Goal: Information Seeking & Learning: Learn about a topic

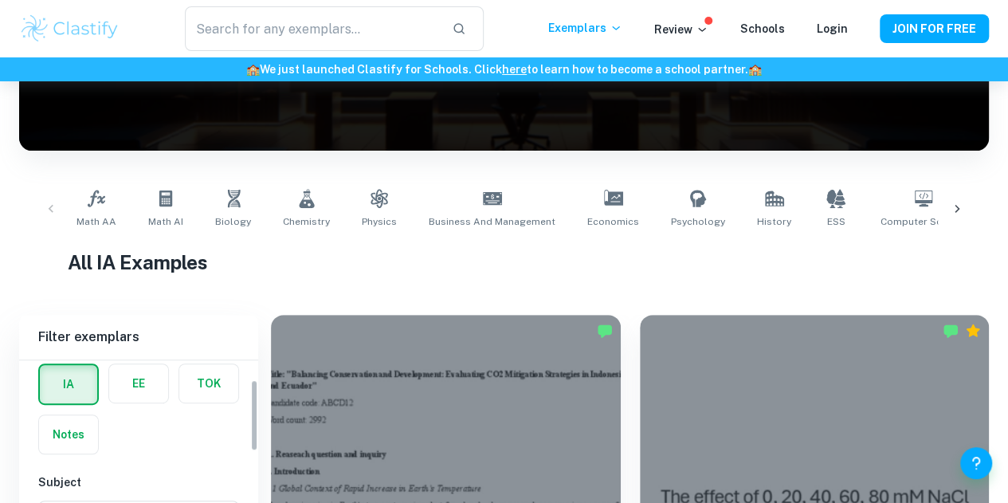
scroll to position [393, 0]
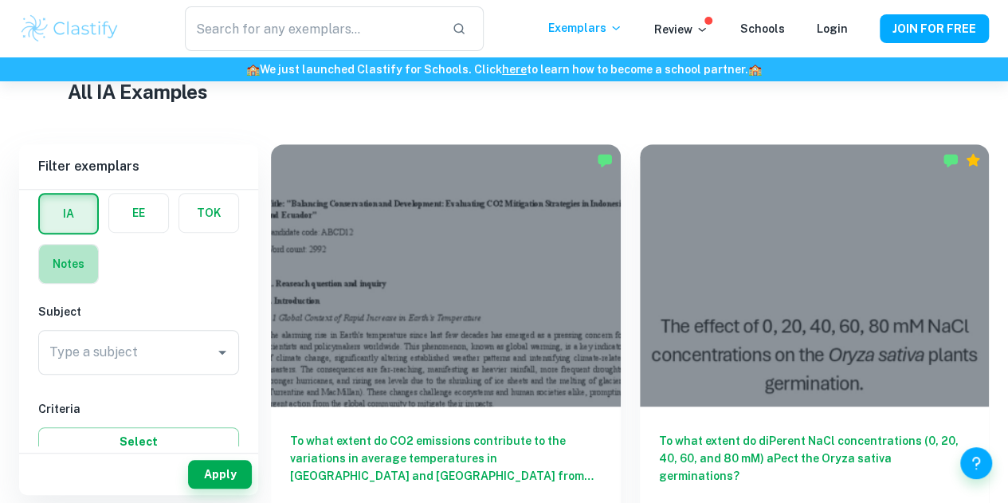
click at [75, 267] on label "button" at bounding box center [68, 264] width 59 height 38
click at [0, 0] on input "radio" at bounding box center [0, 0] width 0 height 0
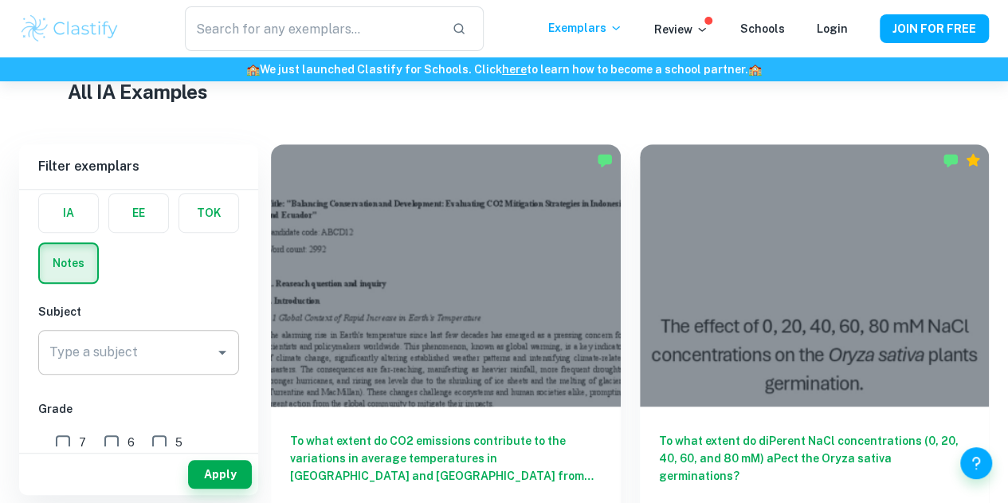
click at [112, 347] on div "Type a subject Type a subject" at bounding box center [138, 352] width 201 height 45
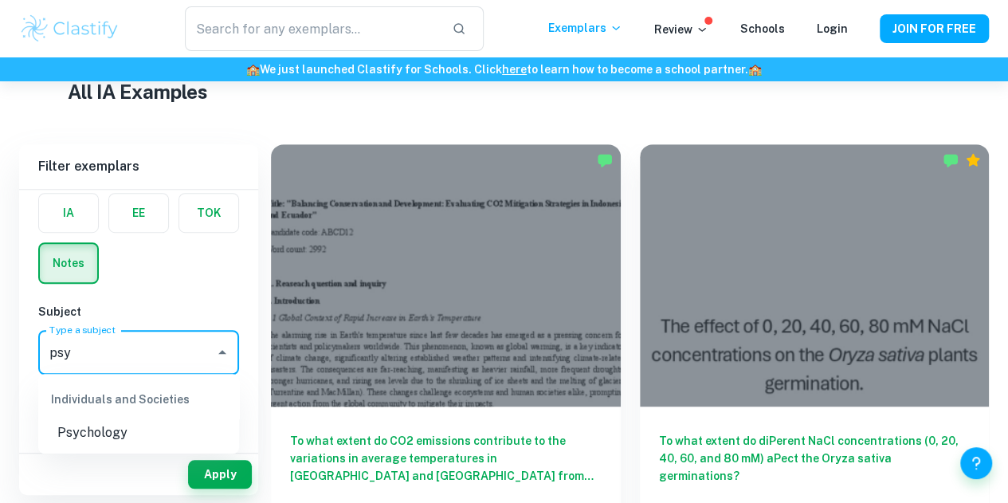
click at [134, 433] on li "Psychology" at bounding box center [138, 432] width 201 height 29
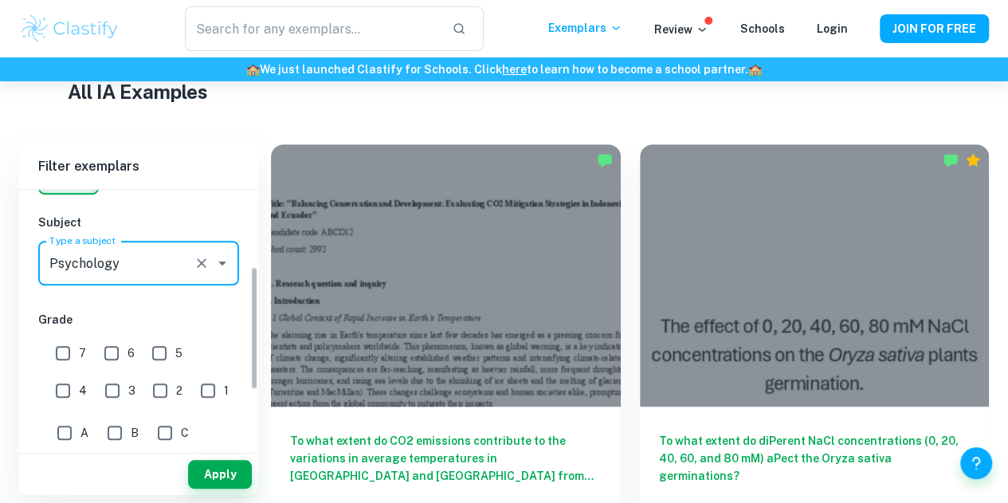
scroll to position [159, 0]
type input "Psychology"
click at [202, 465] on button "Apply" at bounding box center [220, 474] width 64 height 29
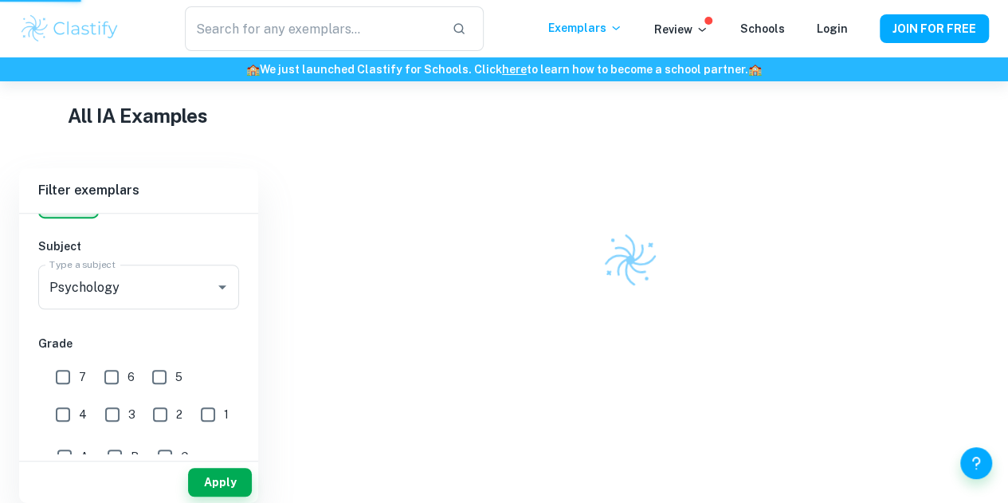
scroll to position [361, 0]
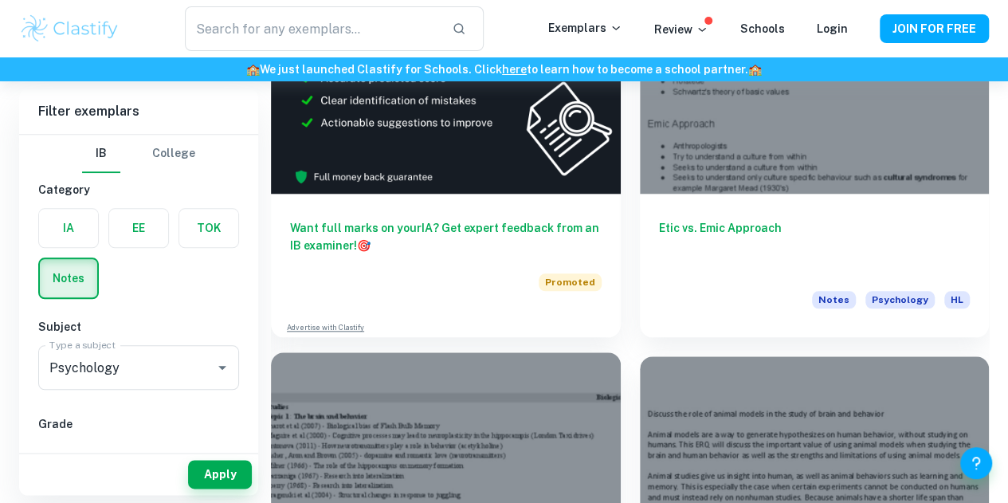
scroll to position [702, 0]
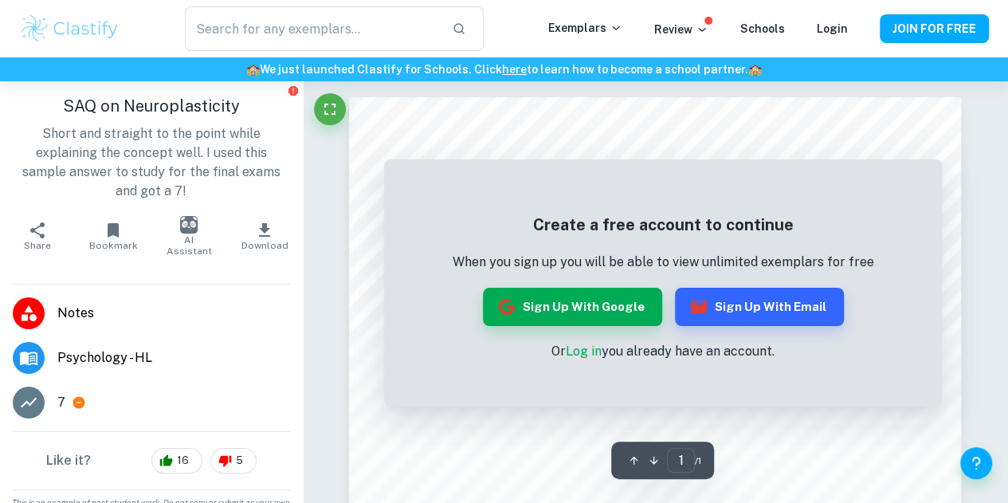
click at [586, 349] on link "Log in" at bounding box center [584, 351] width 36 height 15
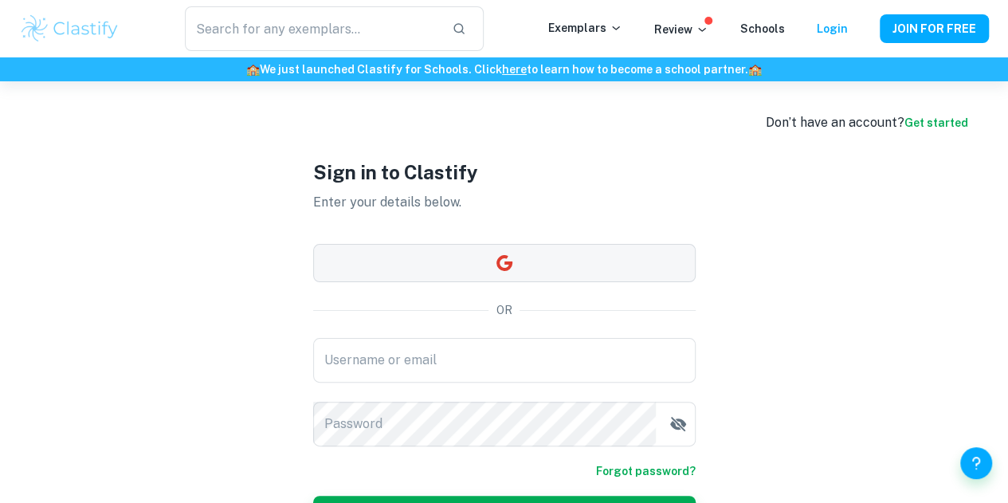
click at [571, 254] on button "button" at bounding box center [504, 263] width 383 height 38
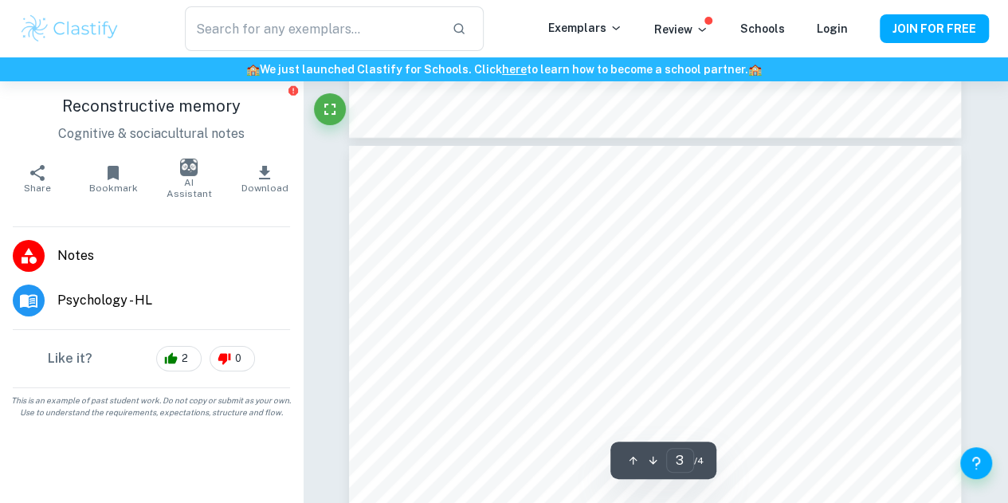
type input "4"
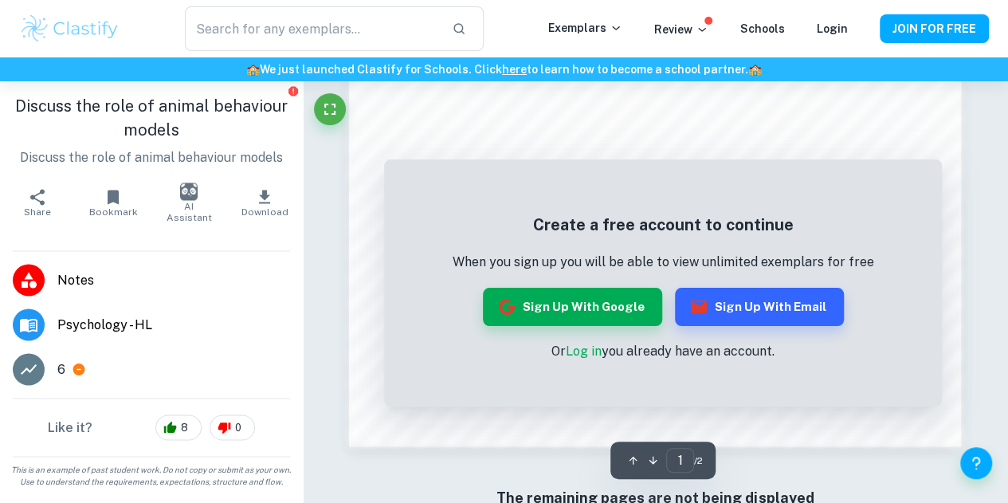
scroll to position [1294, 0]
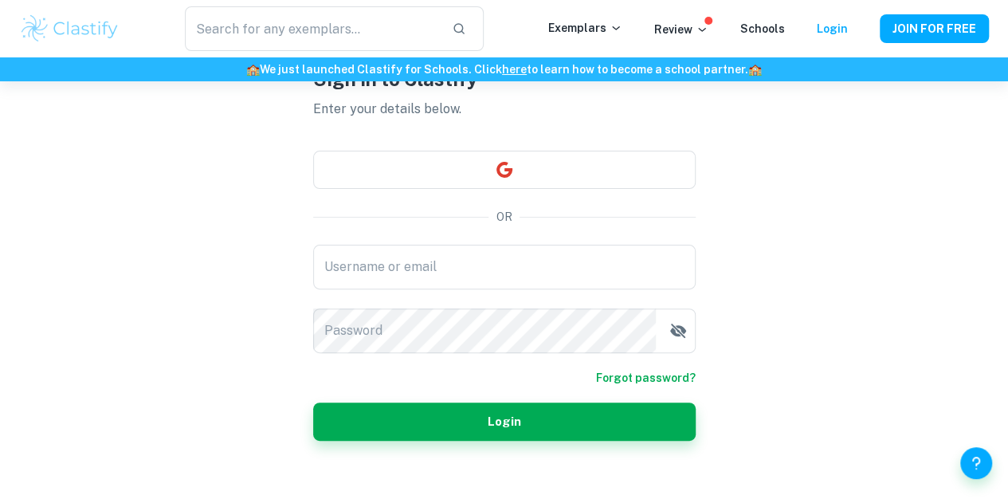
scroll to position [94, 0]
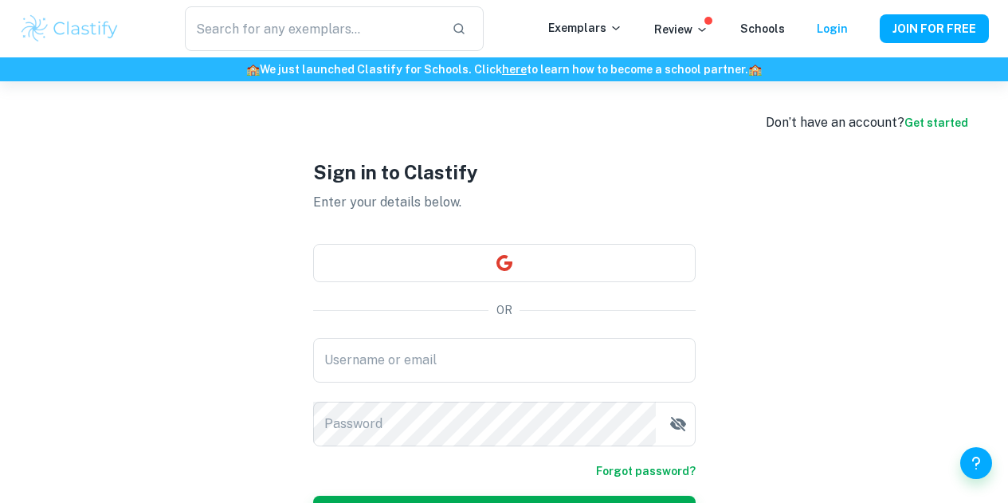
scroll to position [107, 0]
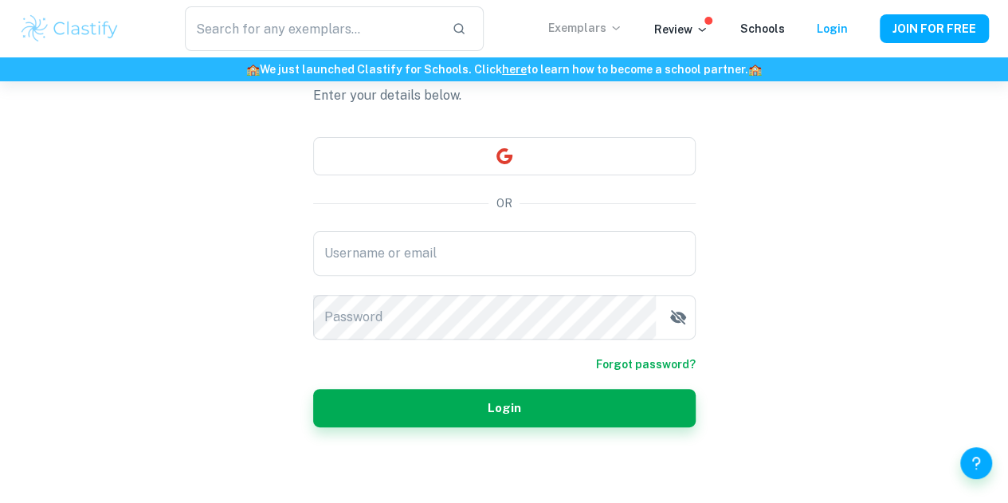
click at [612, 28] on p "Exemplars" at bounding box center [585, 28] width 74 height 18
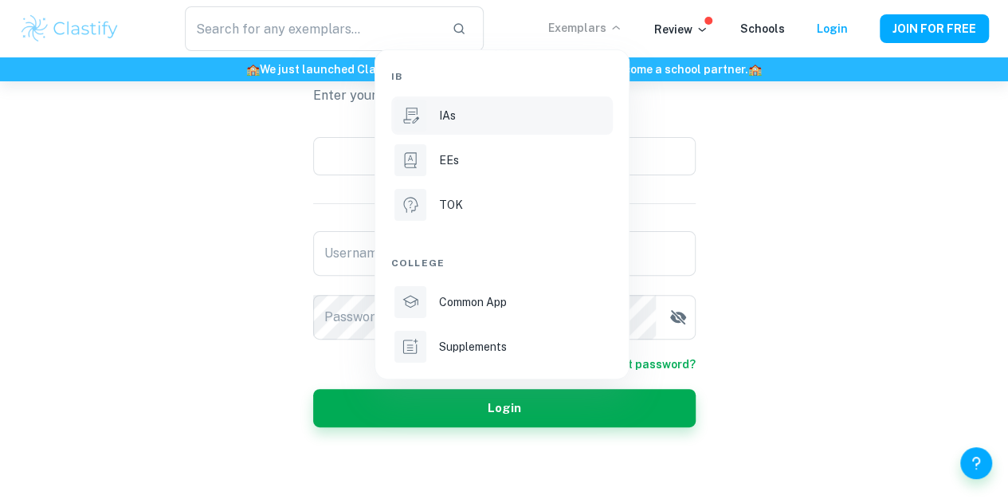
click at [526, 128] on li "IAs" at bounding box center [502, 115] width 222 height 38
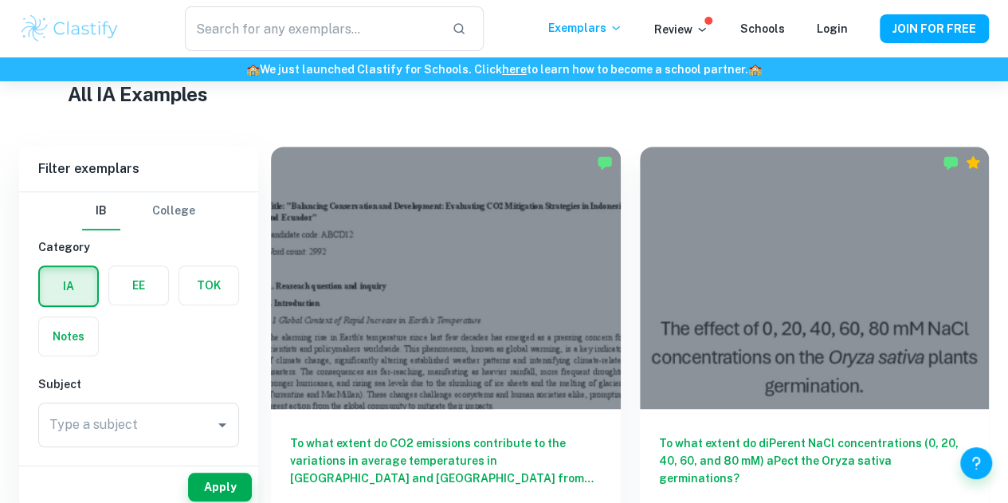
scroll to position [421, 0]
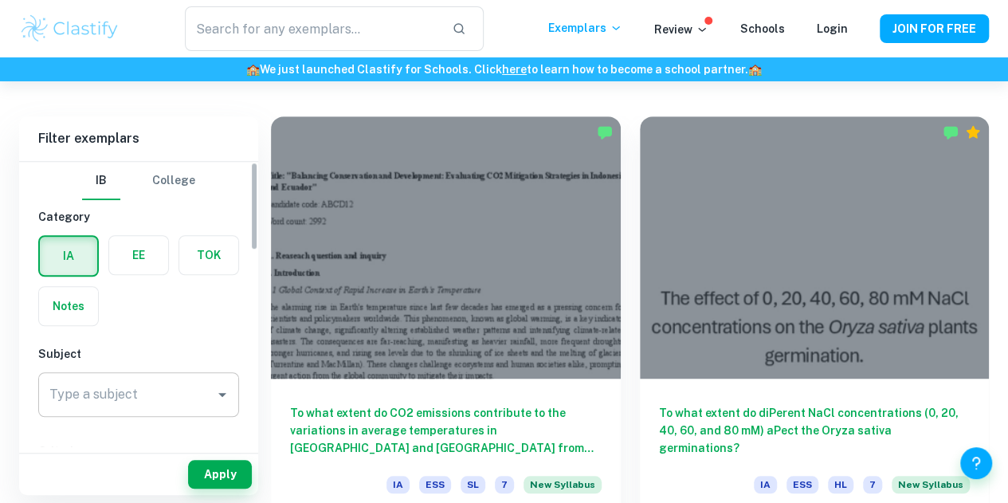
click at [120, 406] on input "Type a subject" at bounding box center [126, 394] width 163 height 30
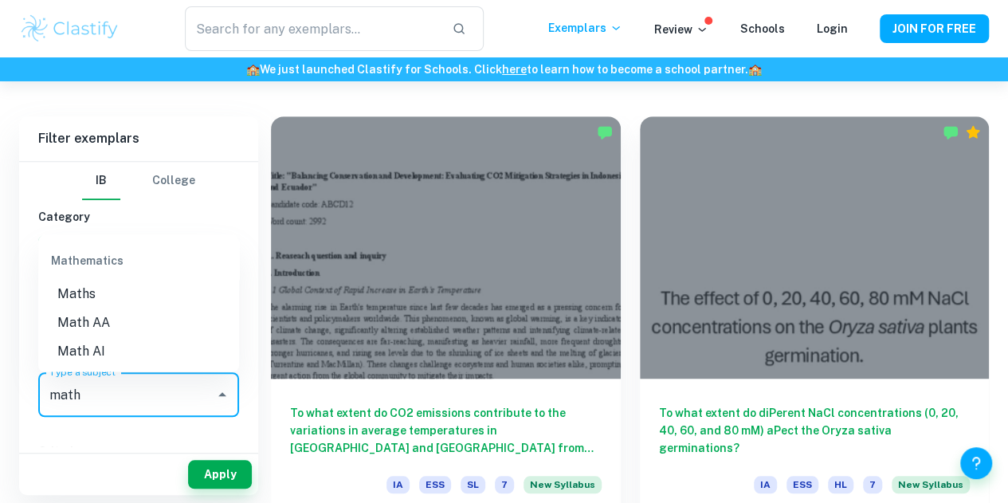
click at [133, 320] on li "Math AA" at bounding box center [138, 322] width 201 height 29
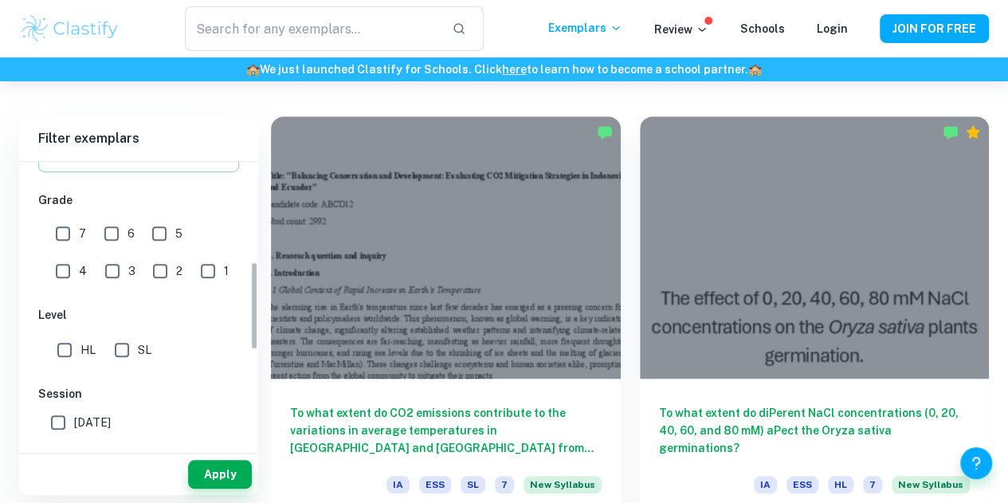
scroll to position [324, 0]
type input "Math AA"
click at [118, 350] on input "SL" at bounding box center [122, 352] width 32 height 32
checkbox input "true"
click at [198, 467] on button "Apply" at bounding box center [220, 474] width 64 height 29
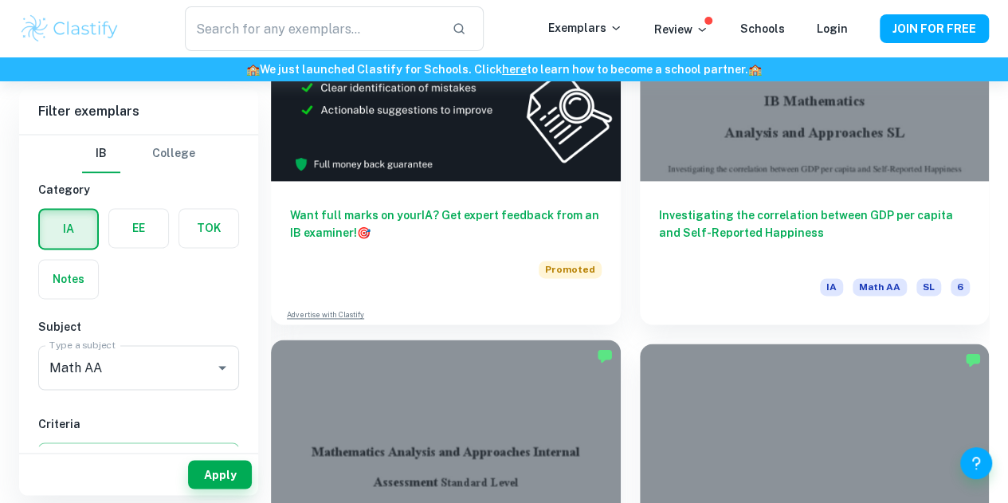
scroll to position [1046, 0]
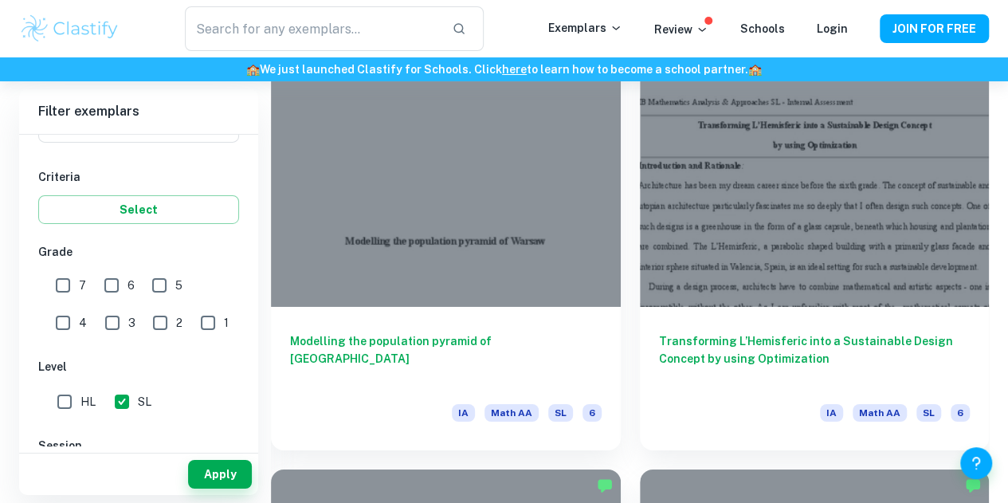
scroll to position [2626, 0]
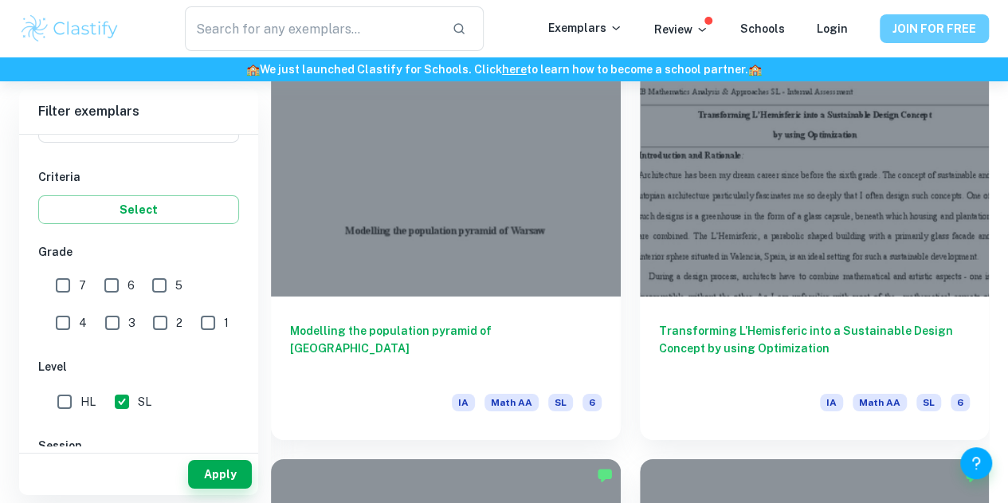
click at [905, 21] on button "JOIN FOR FREE" at bounding box center [934, 28] width 109 height 29
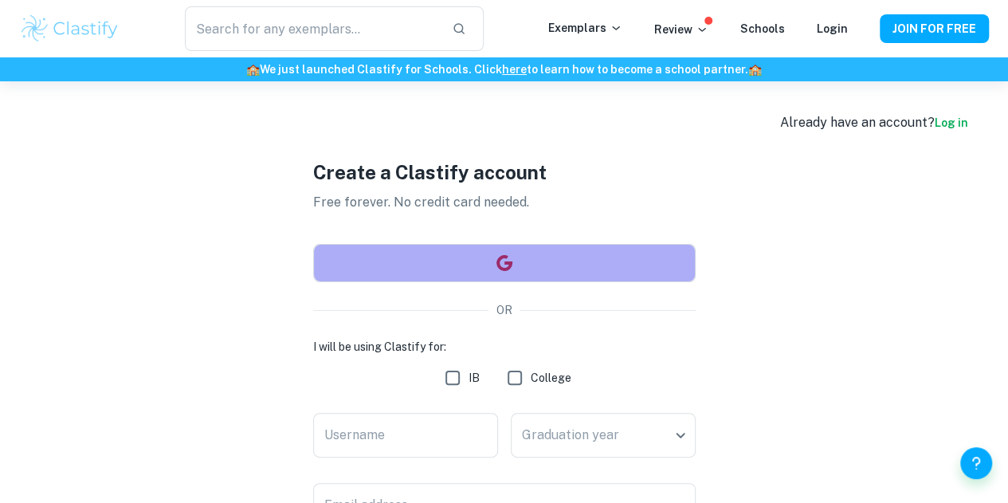
click at [537, 260] on button "button" at bounding box center [504, 263] width 383 height 38
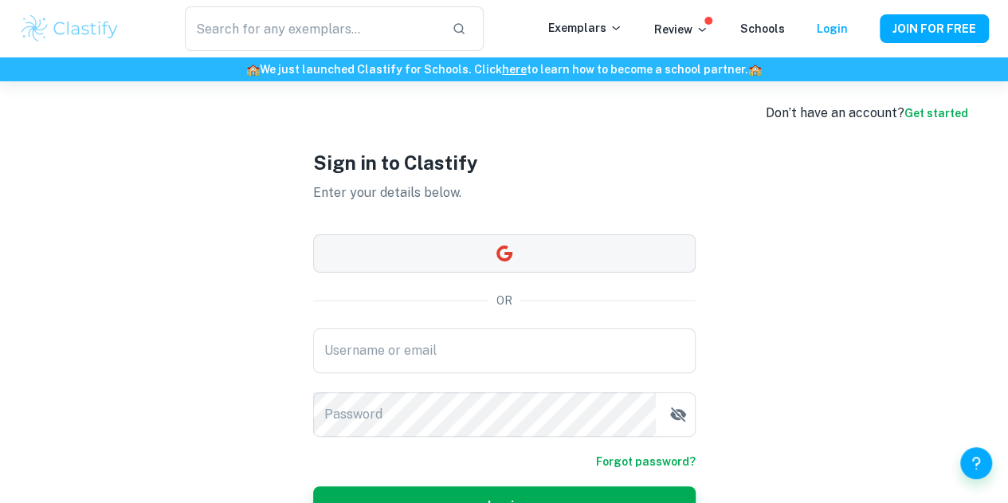
scroll to position [12, 0]
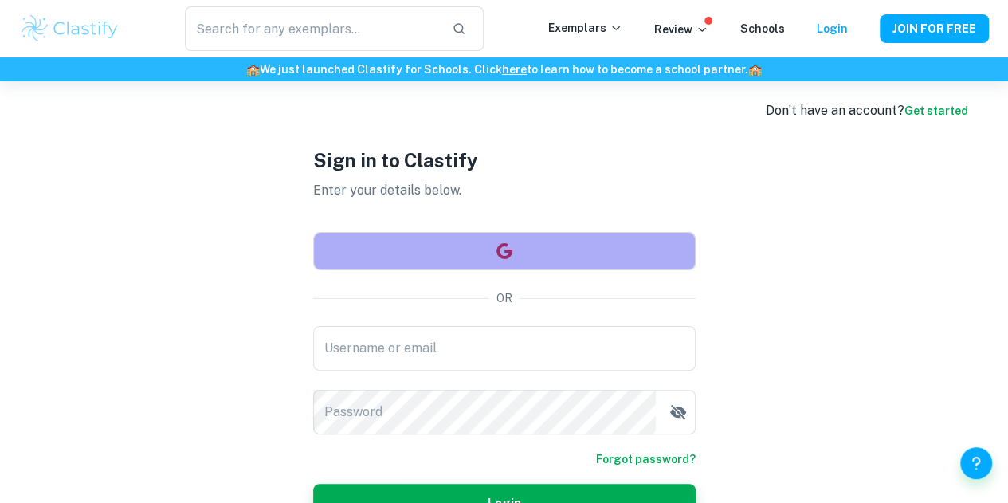
click at [520, 253] on button "button" at bounding box center [504, 251] width 383 height 38
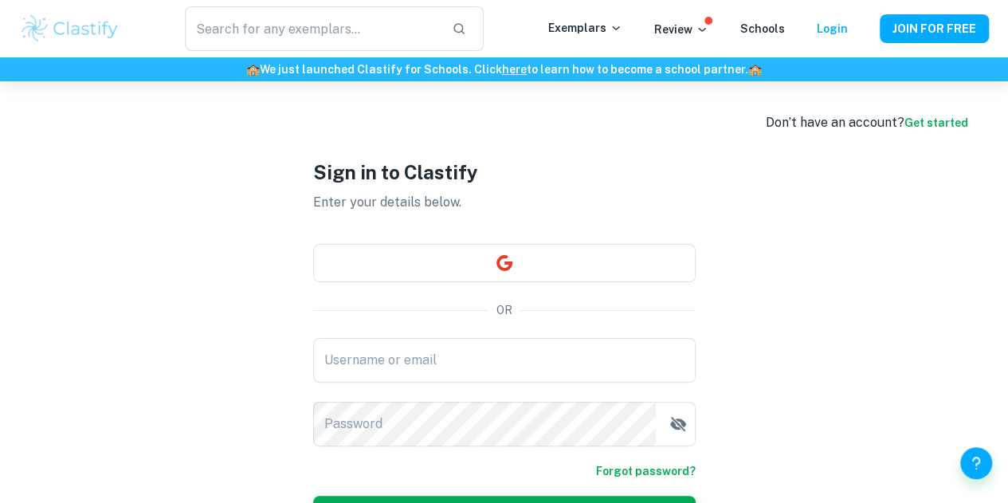
click at [925, 122] on link "Get started" at bounding box center [937, 122] width 64 height 13
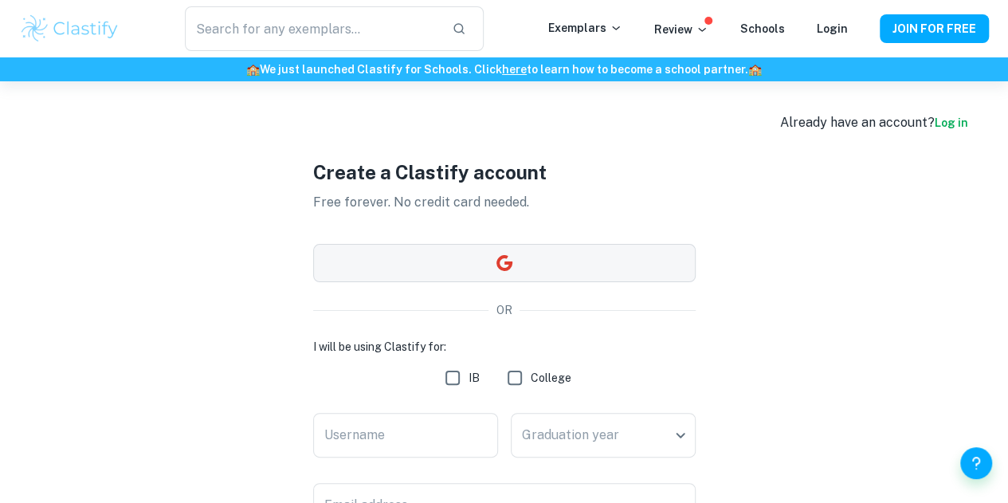
click at [622, 259] on button "button" at bounding box center [504, 263] width 383 height 38
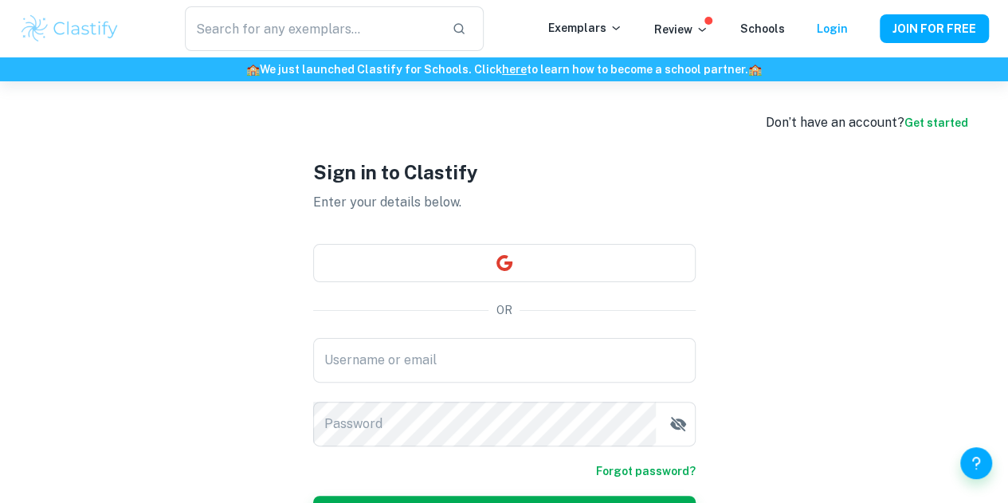
scroll to position [107, 0]
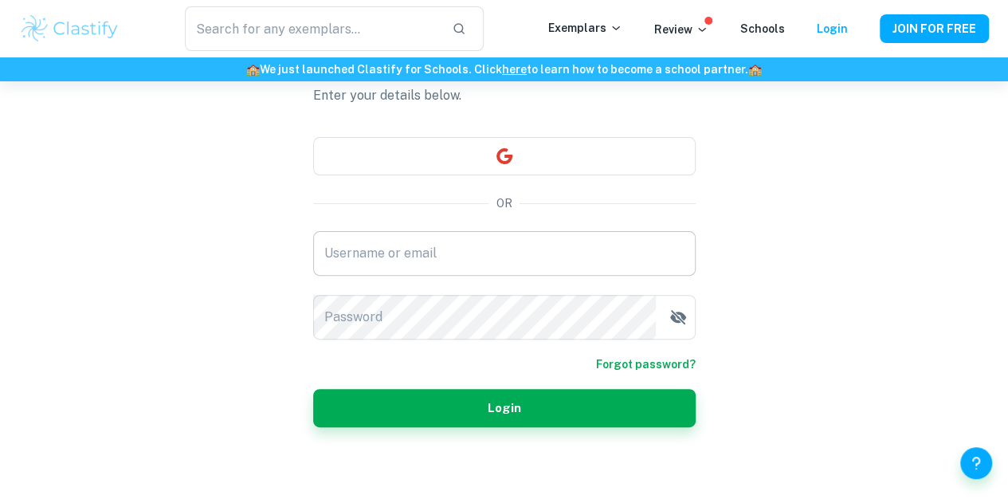
click at [526, 259] on input "Username or email" at bounding box center [504, 253] width 383 height 45
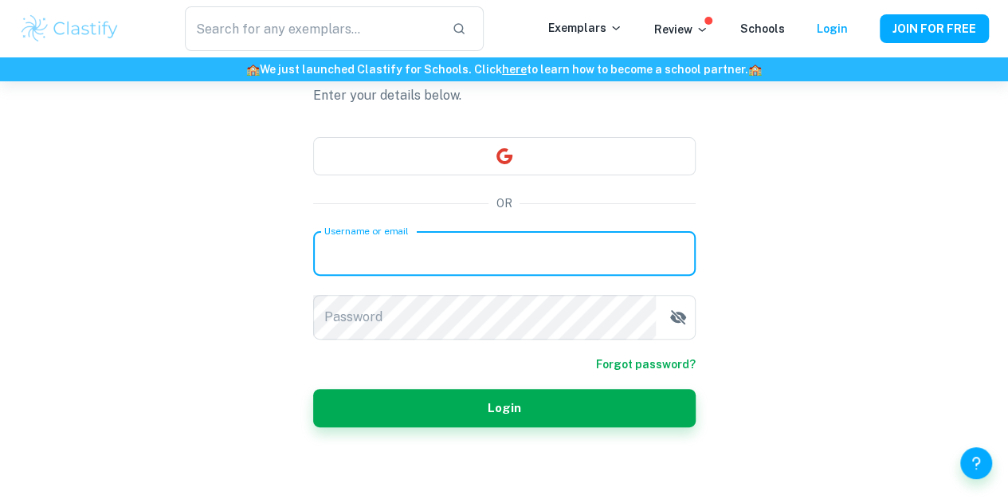
type input "[EMAIL_ADDRESS][DOMAIN_NAME]"
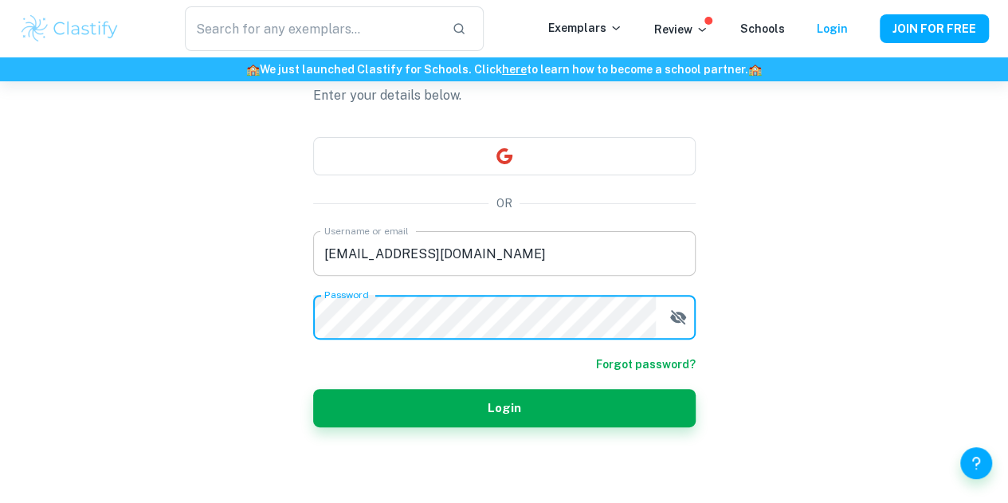
click at [313, 389] on button "Login" at bounding box center [504, 408] width 383 height 38
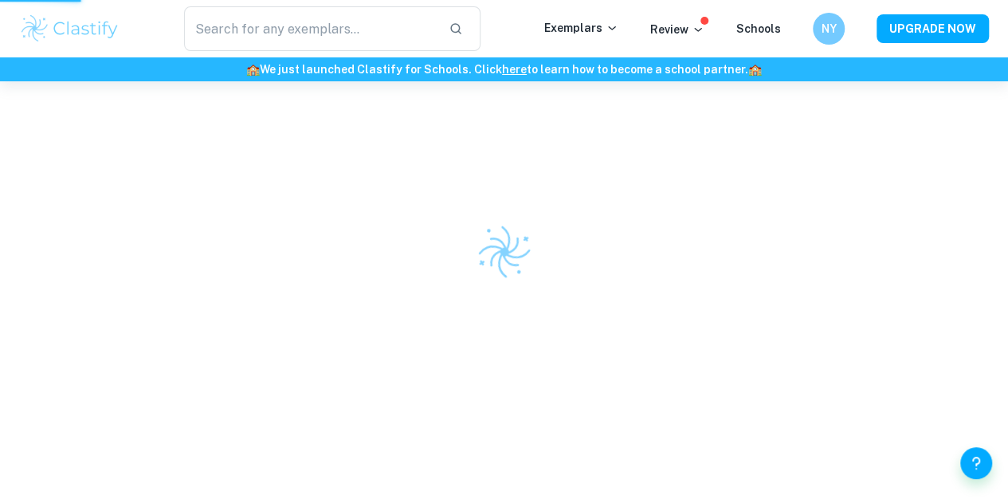
scroll to position [81, 0]
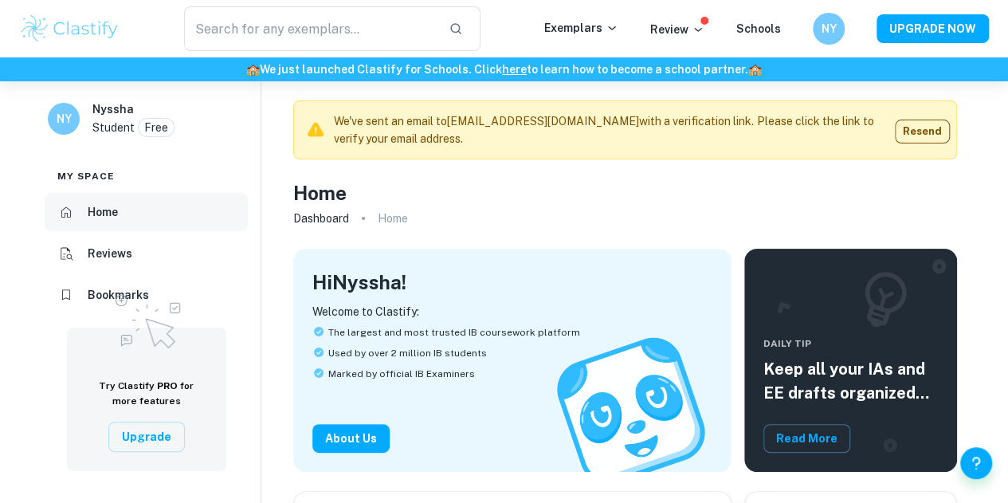
click at [163, 207] on li "Home" at bounding box center [146, 212] width 203 height 38
click at [614, 28] on icon at bounding box center [612, 28] width 13 height 13
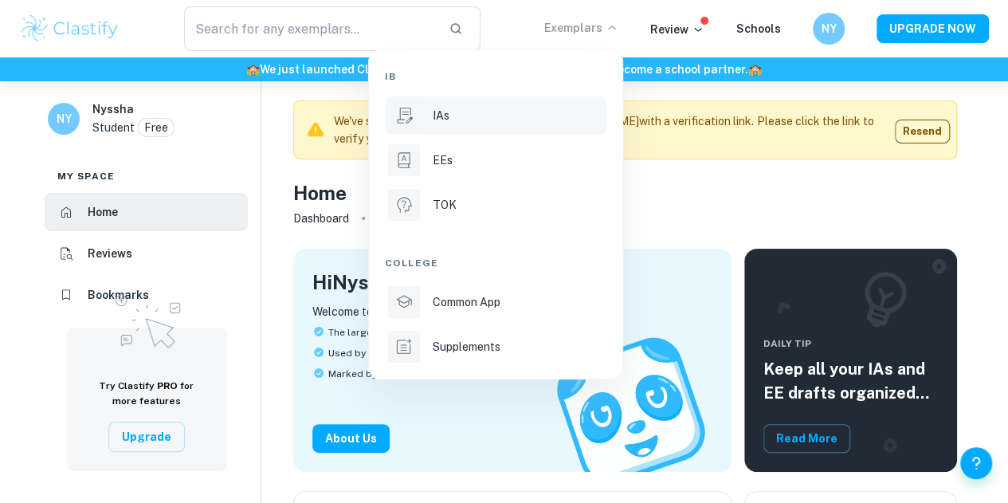
click at [436, 120] on p "IAs" at bounding box center [441, 116] width 17 height 18
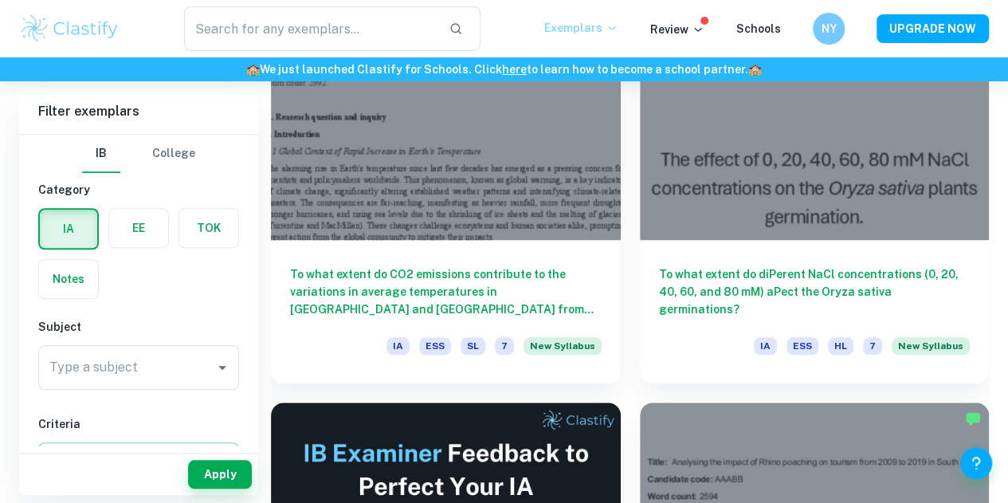
scroll to position [563, 0]
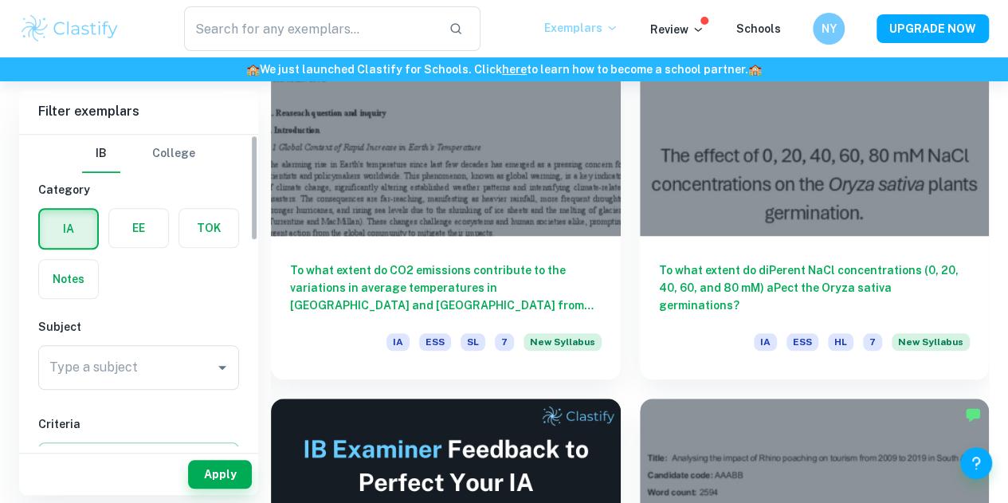
click at [92, 367] on div "Type a subject Type a subject" at bounding box center [138, 367] width 201 height 45
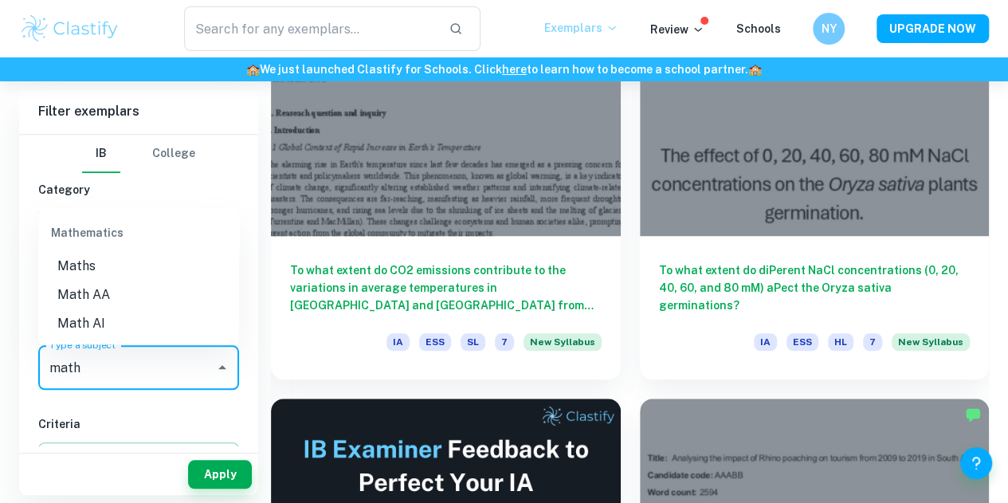
click at [120, 293] on li "Math AA" at bounding box center [138, 295] width 201 height 29
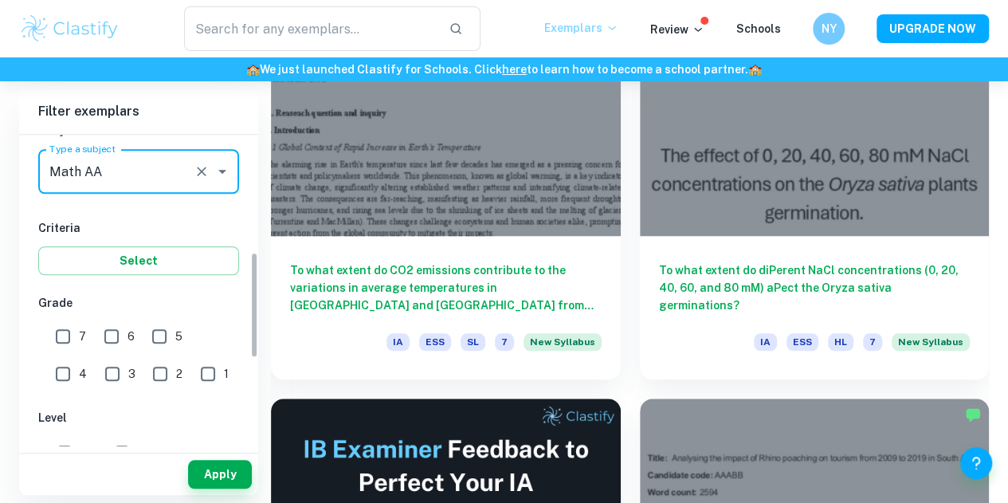
scroll to position [418, 0]
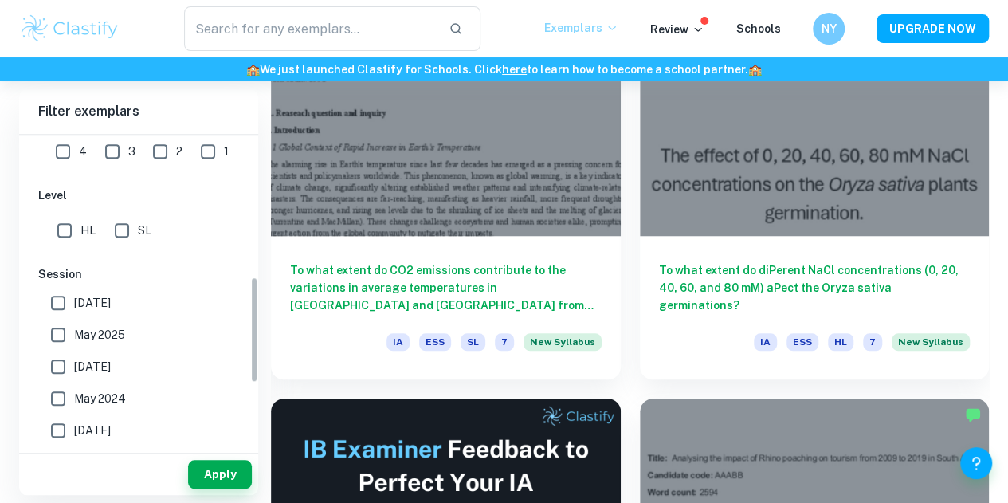
type input "Math AA"
click at [120, 226] on input "SL" at bounding box center [122, 230] width 32 height 32
checkbox input "true"
click at [194, 476] on button "Apply" at bounding box center [220, 474] width 64 height 29
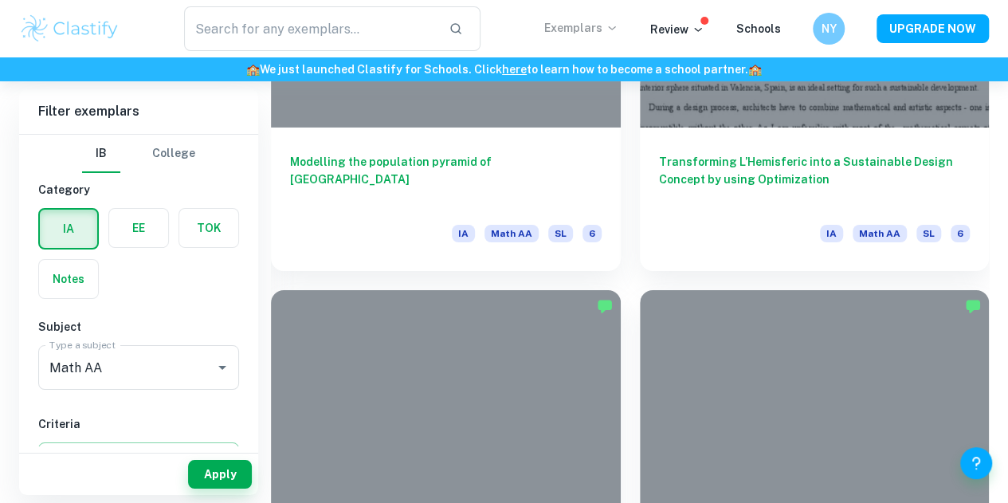
scroll to position [2794, 0]
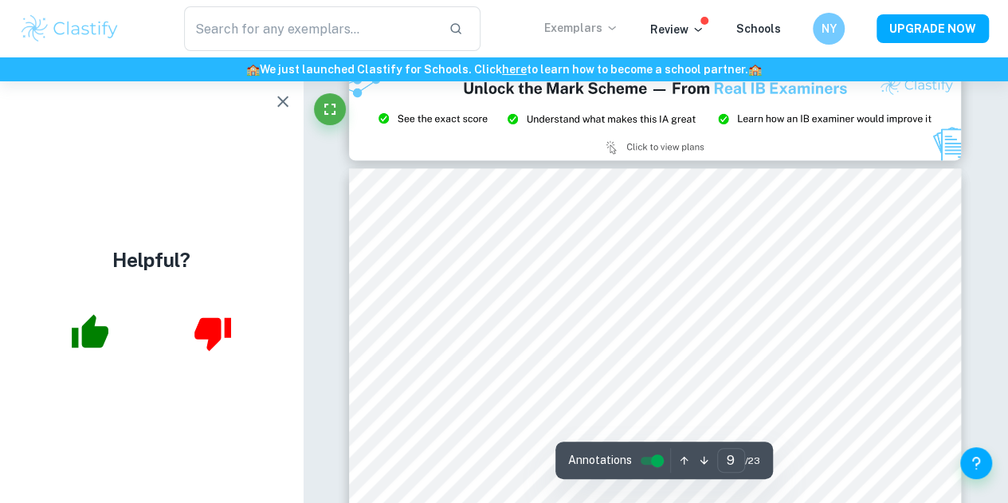
scroll to position [7312, 0]
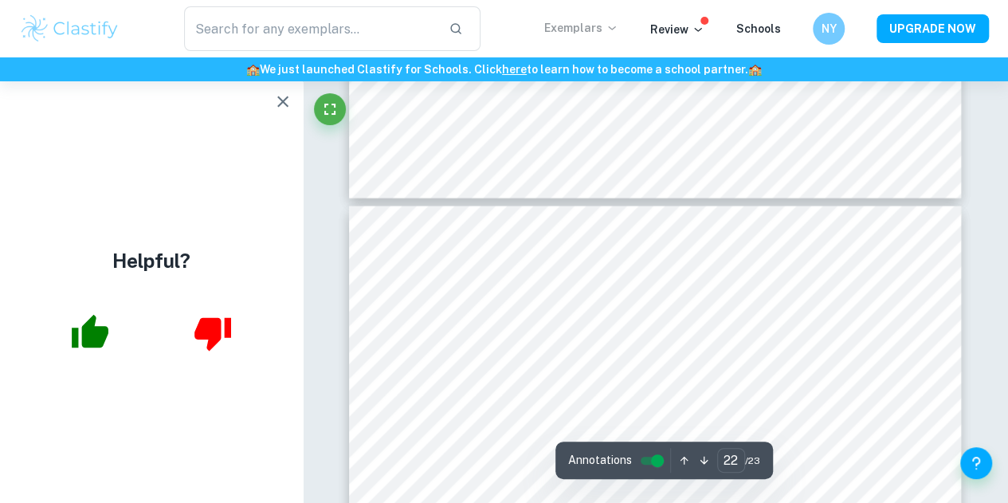
type input "23"
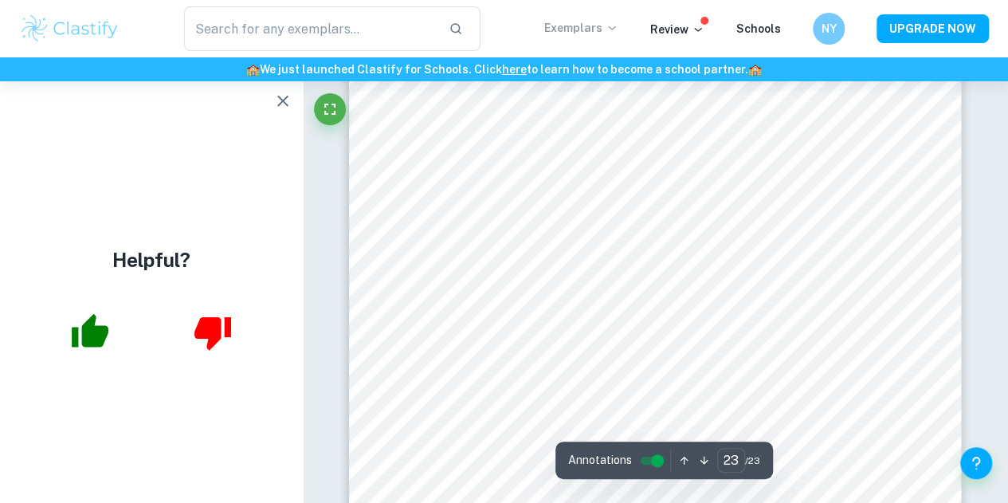
scroll to position [20064, 0]
click at [287, 102] on icon "button" at bounding box center [282, 101] width 19 height 19
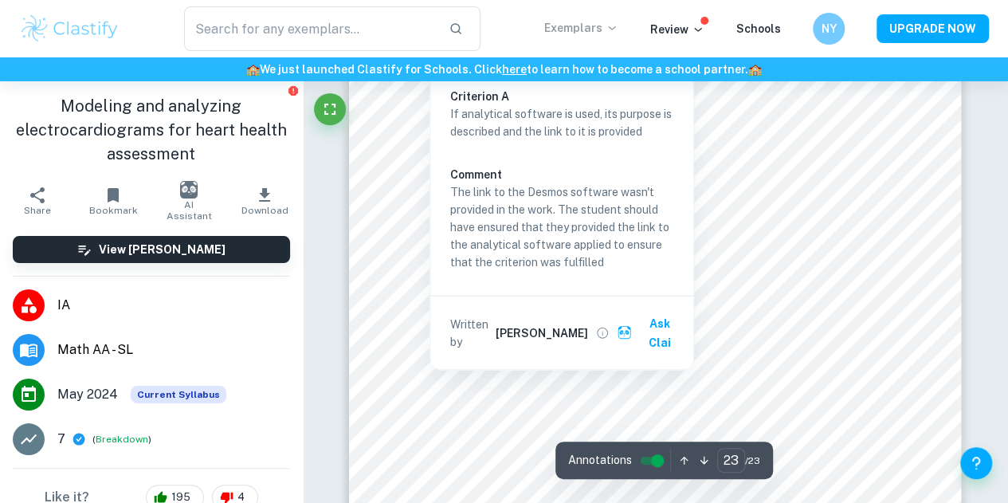
scroll to position [20191, 0]
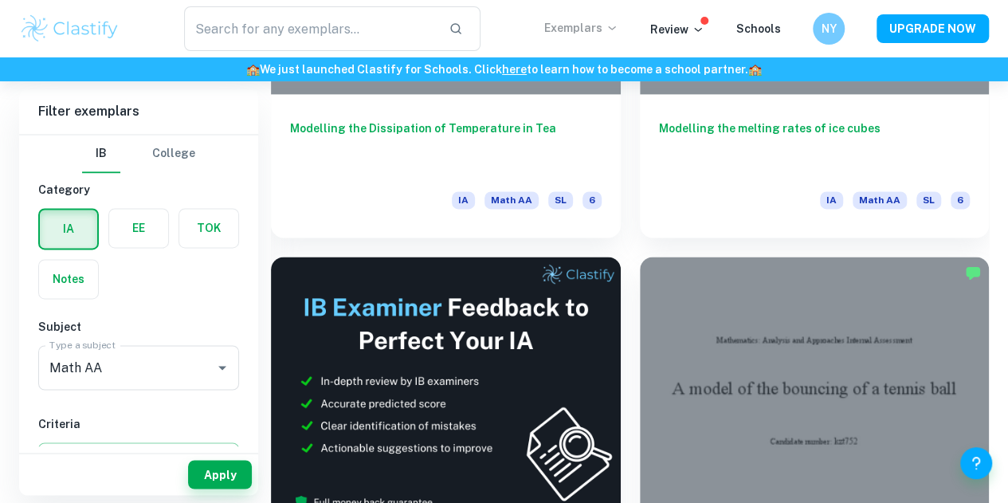
scroll to position [4131, 0]
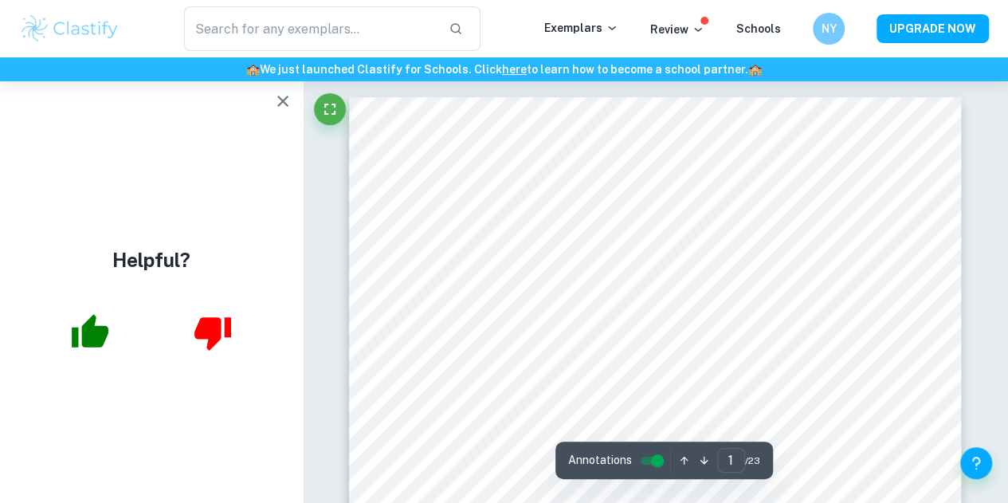
scroll to position [216, 0]
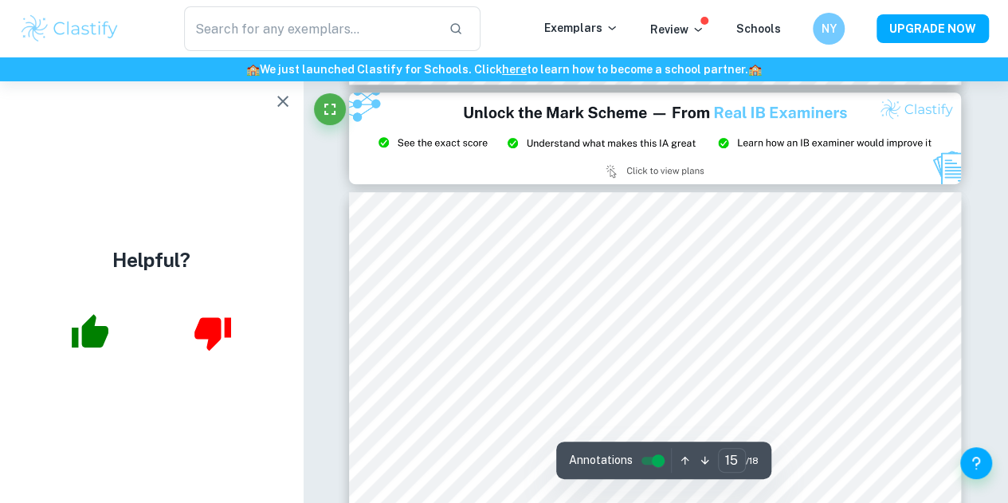
scroll to position [12527, 0]
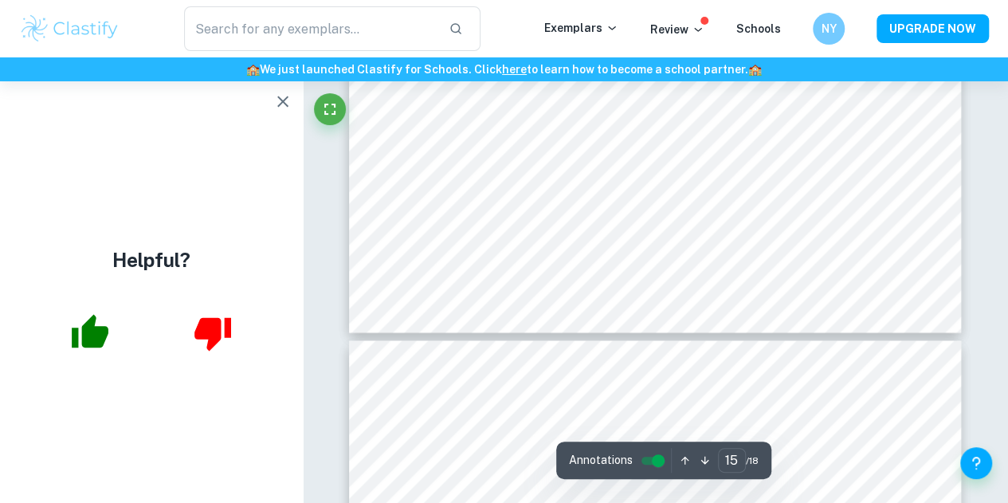
type input "16"
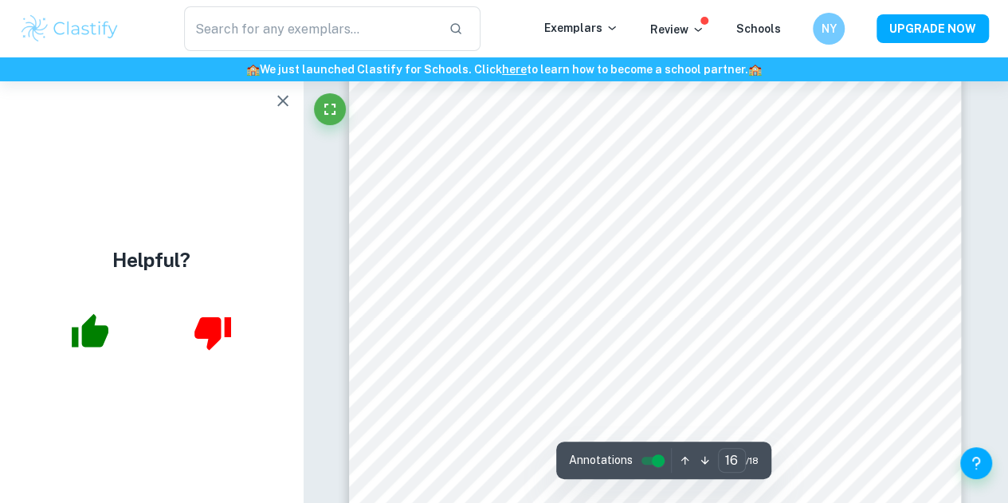
scroll to position [13898, 0]
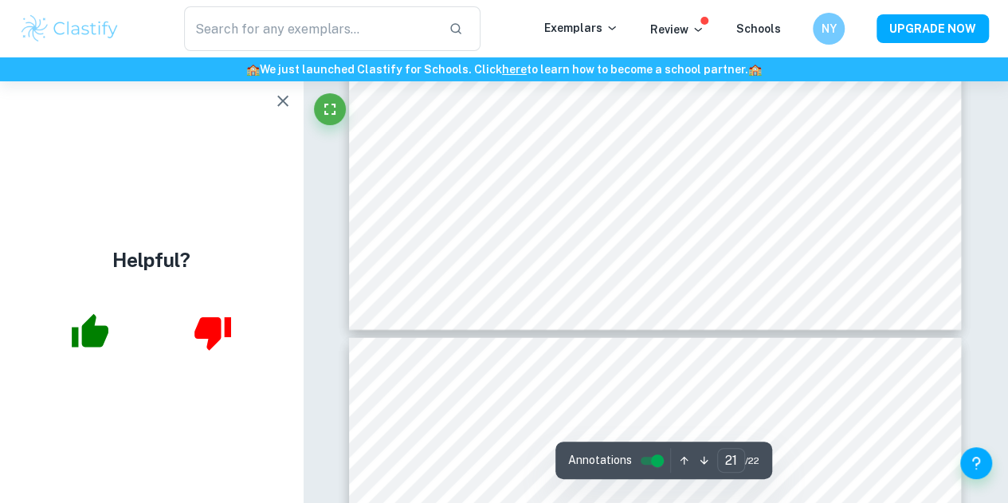
type input "22"
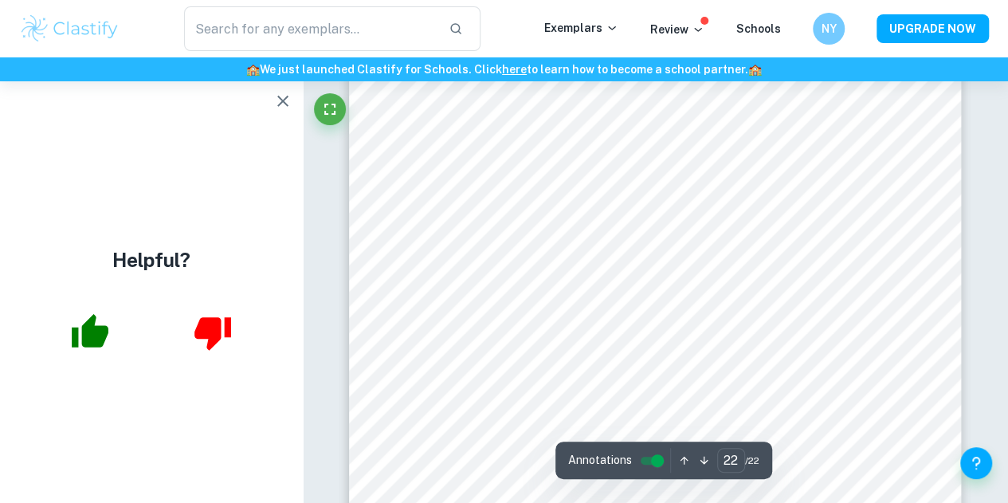
scroll to position [17687, 0]
